Goal: Information Seeking & Learning: Learn about a topic

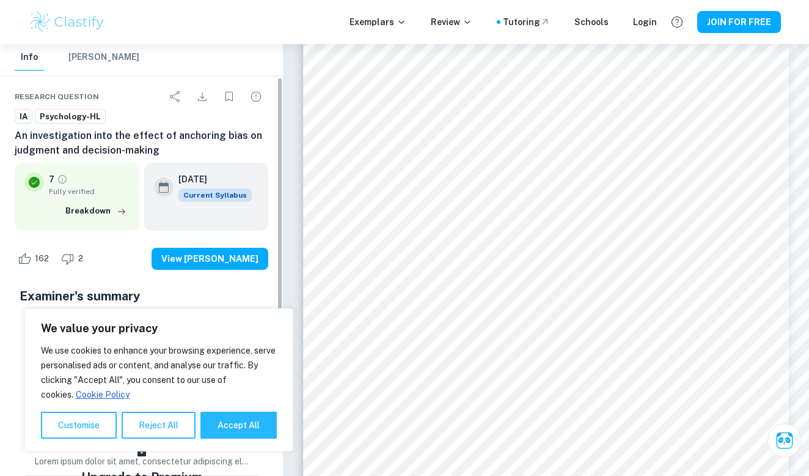
scroll to position [50, 0]
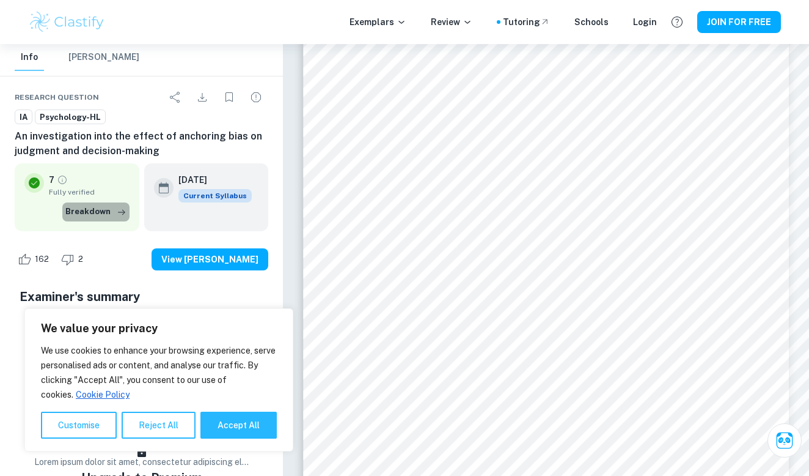
click at [109, 210] on button "Breakdown" at bounding box center [95, 211] width 67 height 18
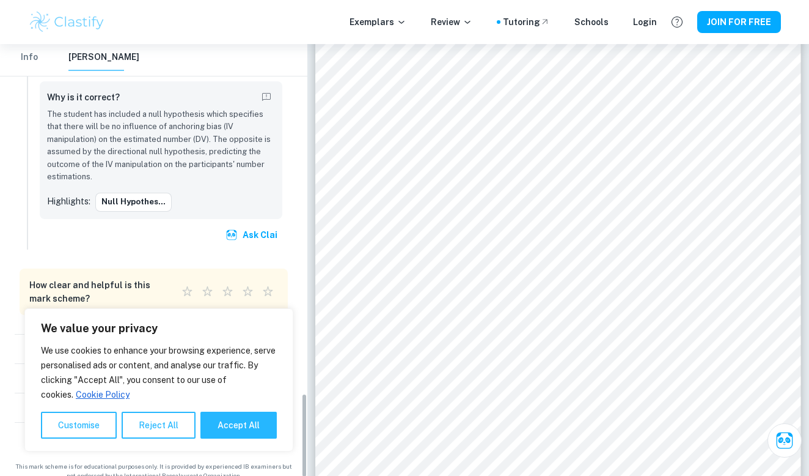
scroll to position [95, 0]
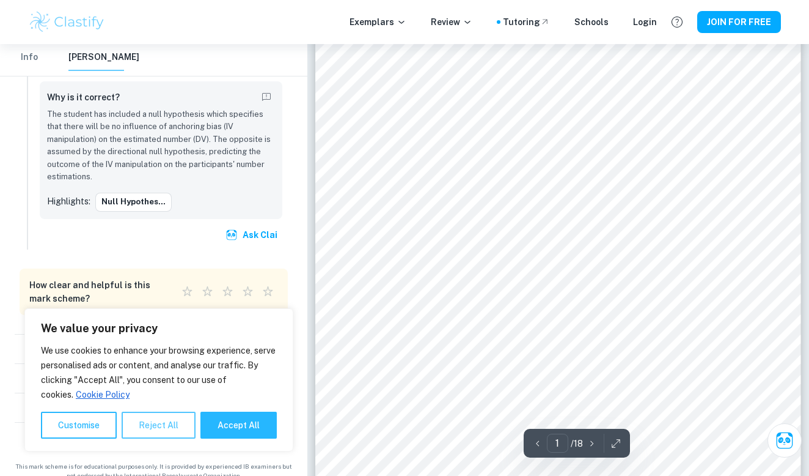
click at [162, 431] on button "Reject All" at bounding box center [159, 424] width 74 height 27
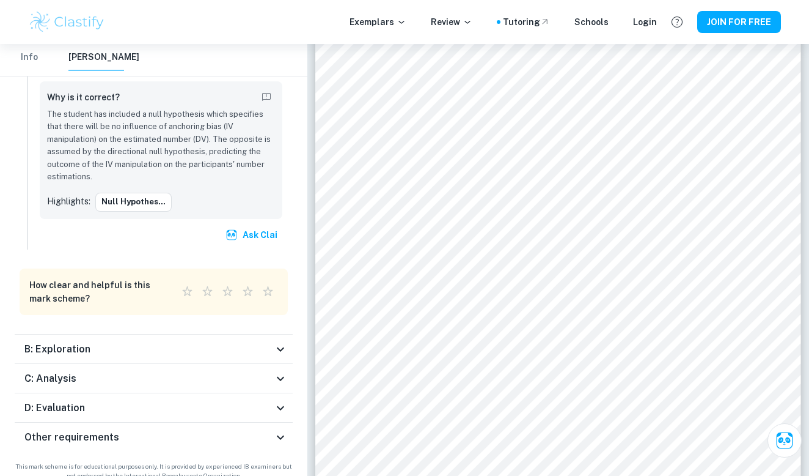
click at [169, 342] on div "B: Exploration" at bounding box center [148, 349] width 249 height 15
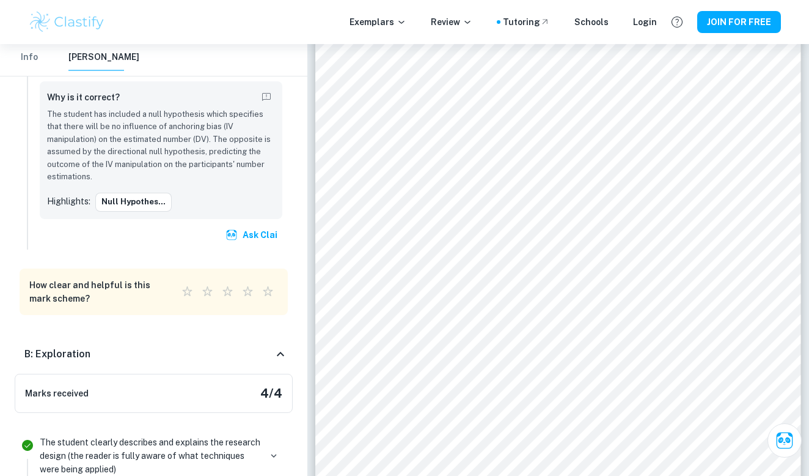
click at [175, 347] on div "B: Exploration" at bounding box center [148, 354] width 249 height 15
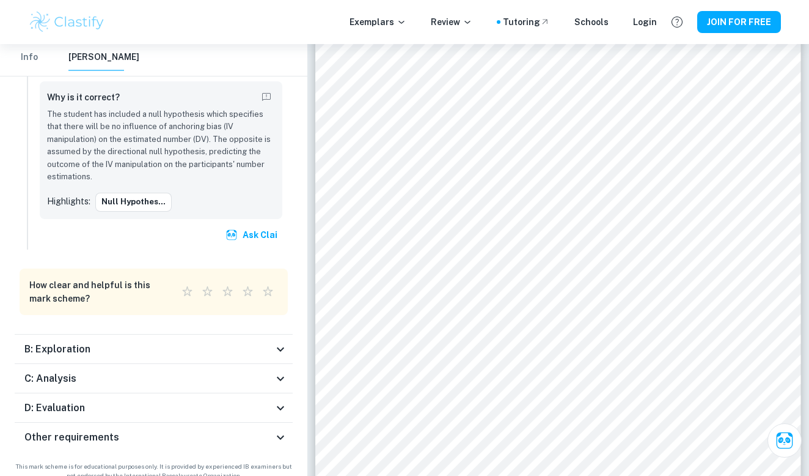
click at [166, 371] on div "C: Analysis" at bounding box center [148, 378] width 249 height 15
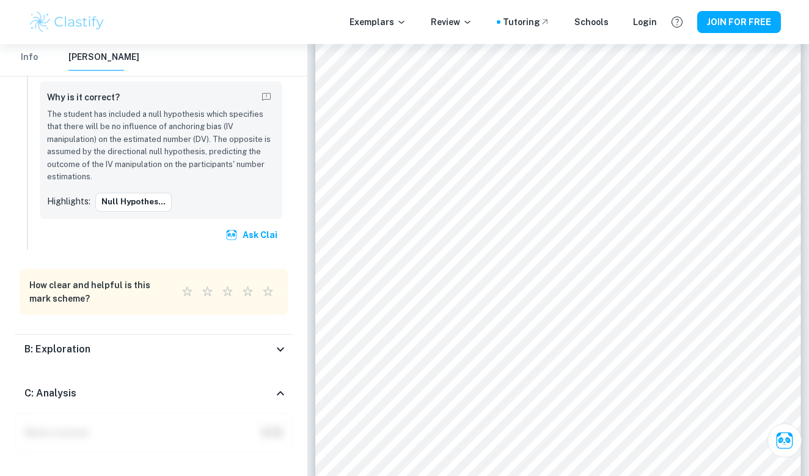
click at [167, 374] on div "C: Analysis" at bounding box center [154, 393] width 278 height 39
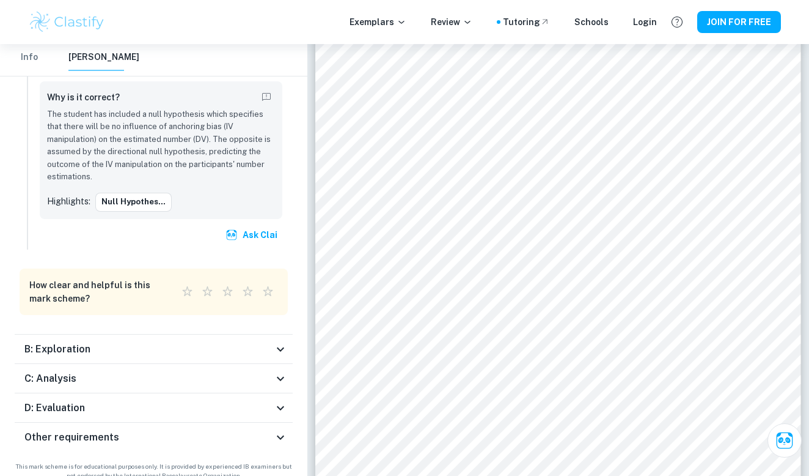
click at [168, 400] on div "D: Evaluation" at bounding box center [148, 407] width 249 height 15
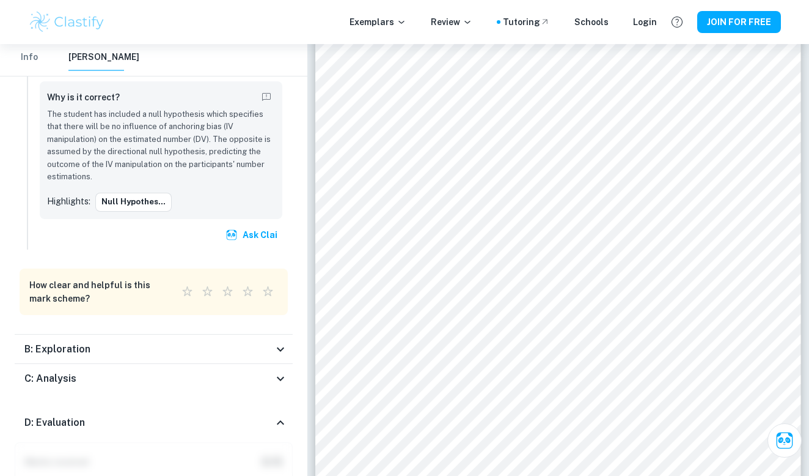
click at [172, 415] on div "D: Evaluation" at bounding box center [148, 422] width 249 height 15
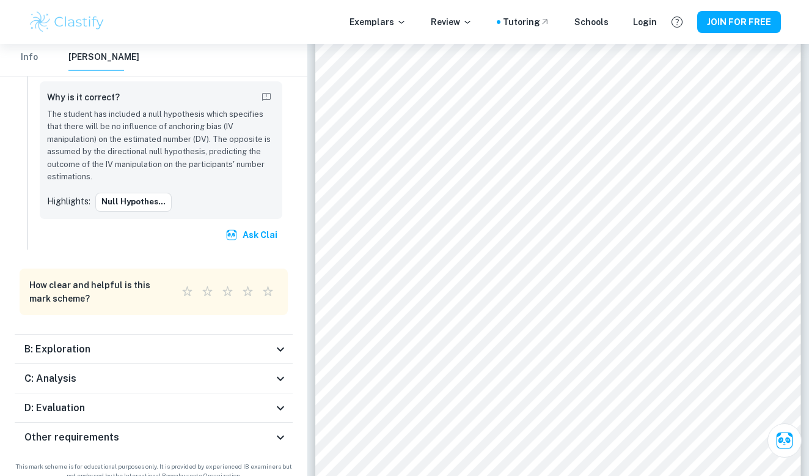
click at [173, 430] on div "Other requirements" at bounding box center [148, 437] width 249 height 15
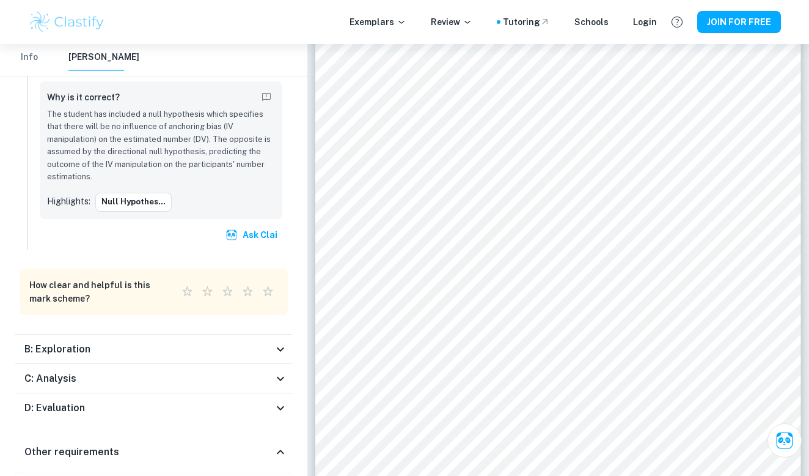
click at [177, 444] on div "Other requirements" at bounding box center [148, 451] width 249 height 15
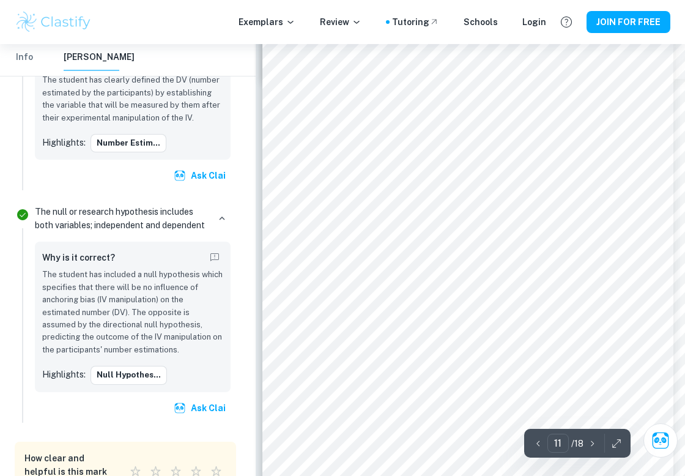
scroll to position [5644, 5]
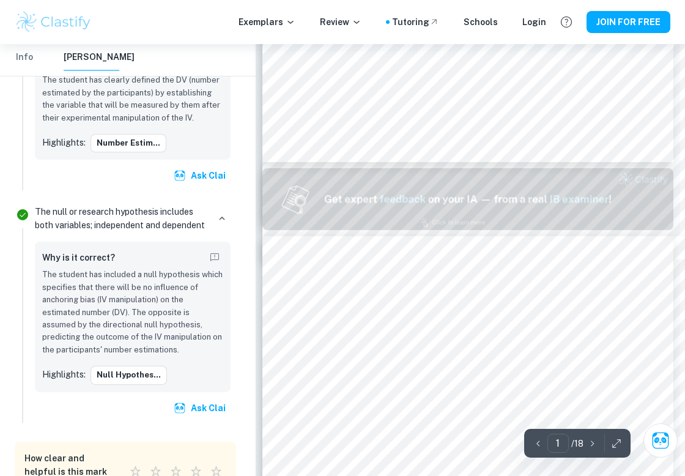
type input "2"
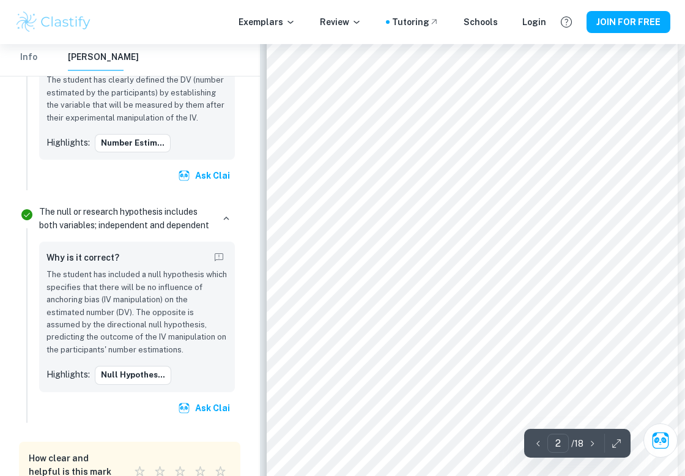
scroll to position [704, 1]
